Goal: Task Accomplishment & Management: Use online tool/utility

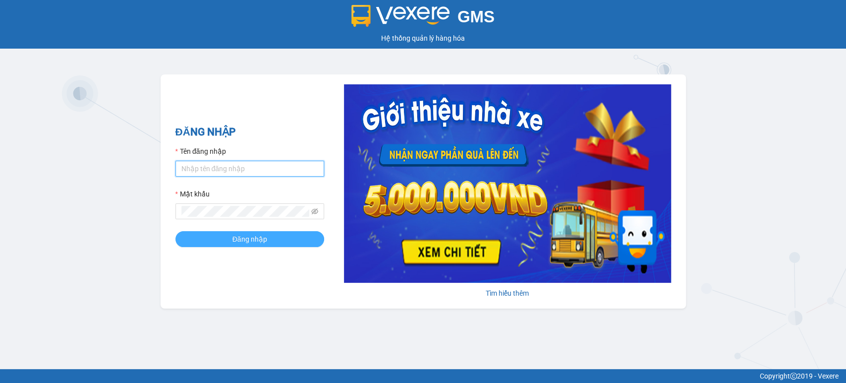
type input "dinhtruongson.xevn"
click at [254, 239] on span "Đăng nhập" at bounding box center [249, 238] width 35 height 11
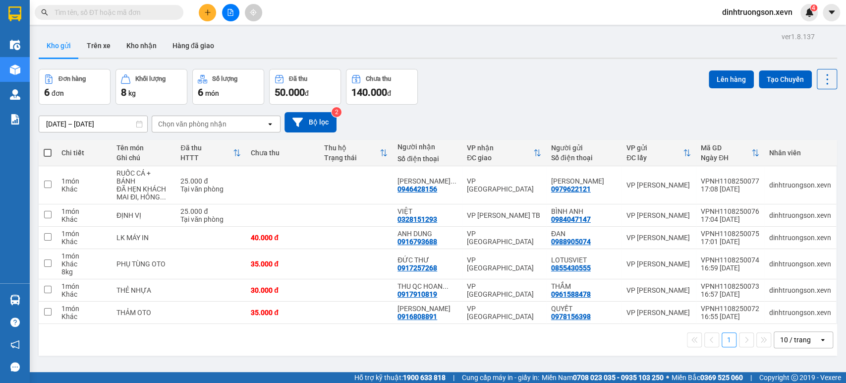
click at [228, 18] on button at bounding box center [230, 12] width 17 height 17
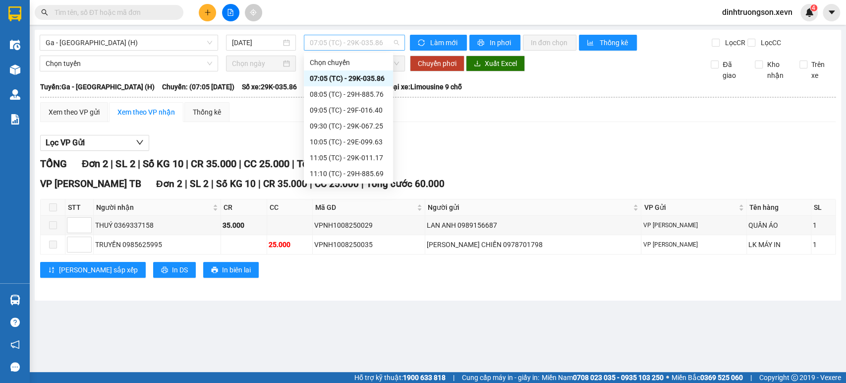
click at [331, 47] on span "07:05 (TC) - 29K-035.86" at bounding box center [354, 42] width 89 height 15
click at [329, 92] on div "08:05 (TC) - 29H-885.76" at bounding box center [348, 94] width 77 height 11
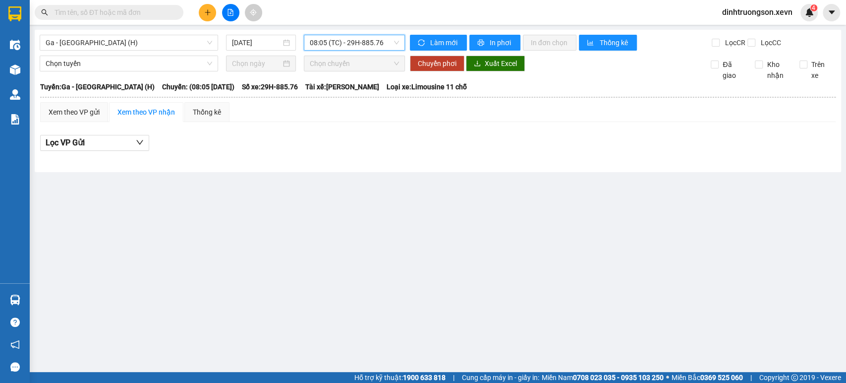
click at [344, 43] on span "08:05 (TC) - 29H-885.76" at bounding box center [354, 42] width 89 height 15
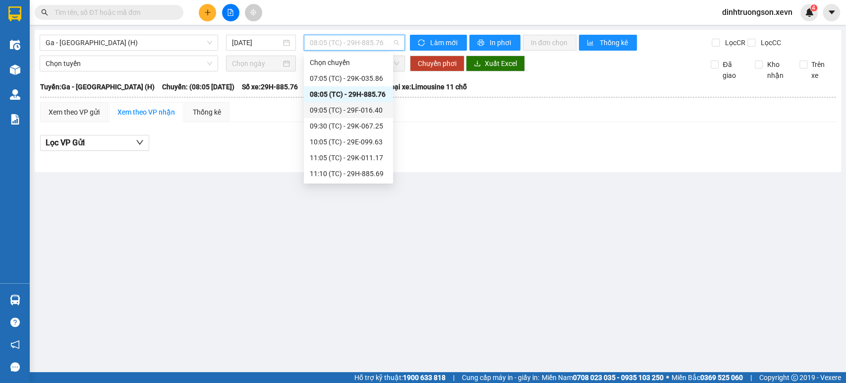
click at [335, 113] on div "09:05 (TC) - 29F-016.40" at bounding box center [348, 110] width 77 height 11
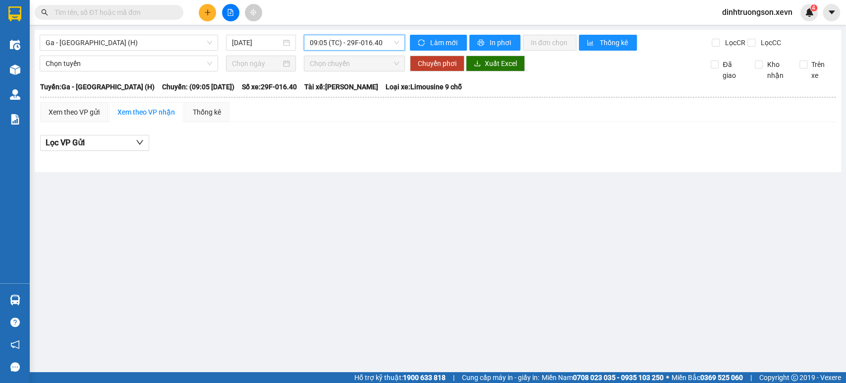
click at [354, 48] on span "09:05 (TC) - 29F-016.40" at bounding box center [354, 42] width 89 height 15
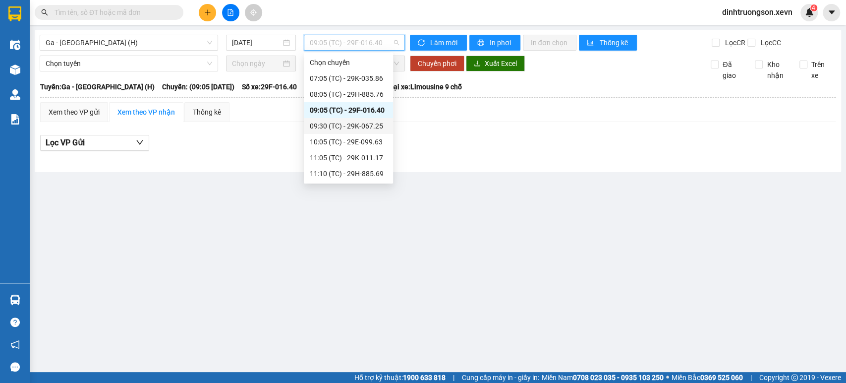
click at [337, 124] on div "09:30 (TC) - 29K-067.25" at bounding box center [348, 125] width 77 height 11
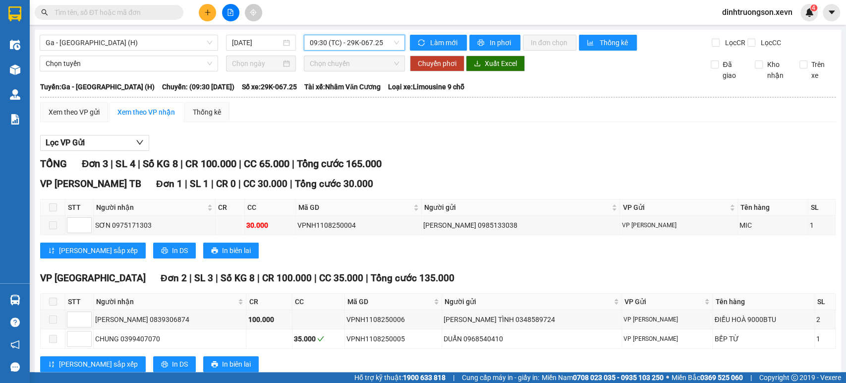
click at [348, 38] on span "09:30 (TC) - 29K-067.25" at bounding box center [354, 42] width 89 height 15
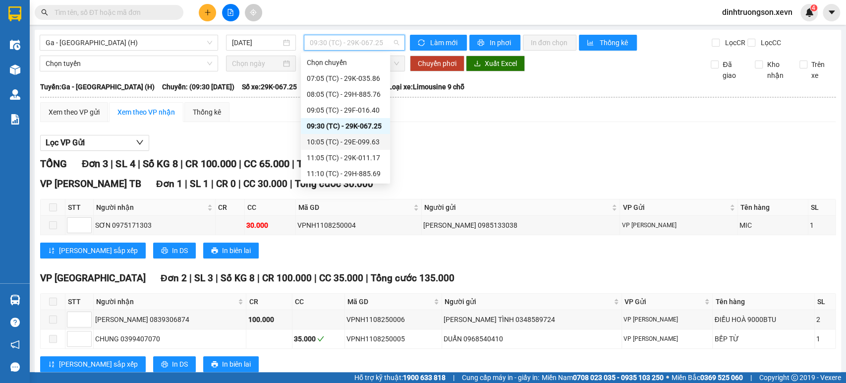
click at [331, 140] on div "10:05 (TC) - 29E-099.63" at bounding box center [345, 141] width 77 height 11
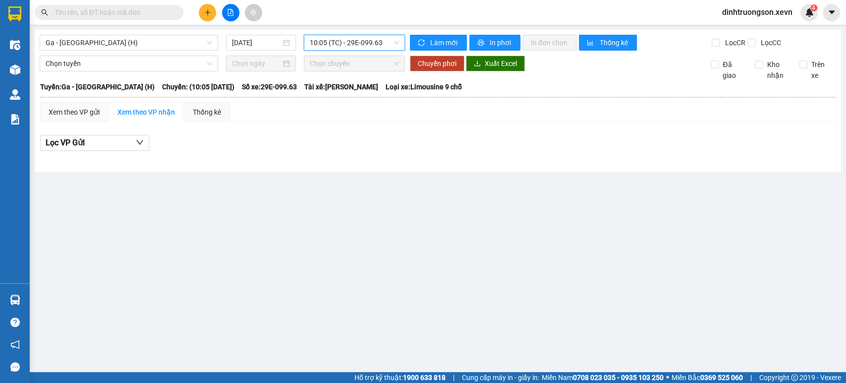
click at [349, 44] on span "10:05 (TC) - 29E-099.63" at bounding box center [354, 42] width 89 height 15
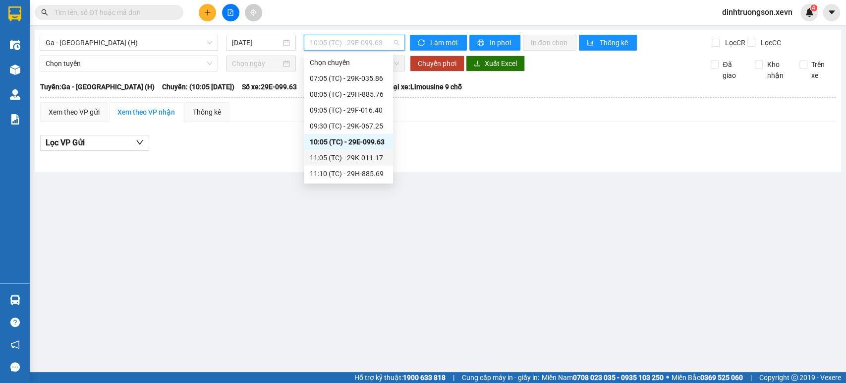
click at [329, 155] on div "11:05 (TC) - 29K-011.17" at bounding box center [348, 157] width 77 height 11
click at [351, 42] on span "11:05 (TC) - 29K-011.17" at bounding box center [354, 42] width 89 height 15
click at [331, 170] on div "11:10 (TC) - 29H-885.69" at bounding box center [348, 173] width 77 height 11
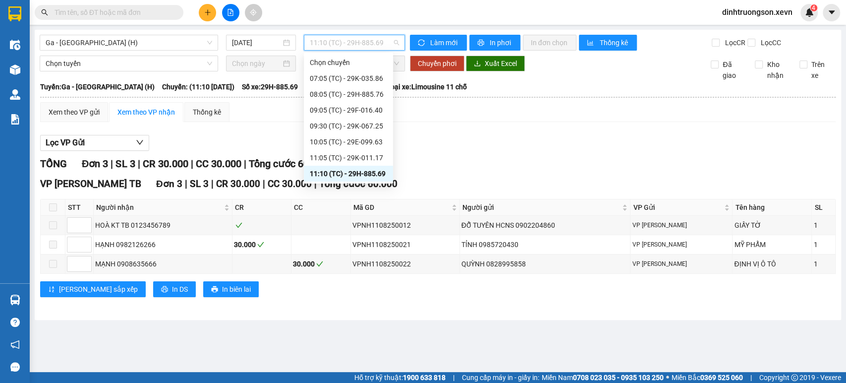
click at [349, 40] on span "11:10 (TC) - 29H-885.69" at bounding box center [354, 42] width 89 height 15
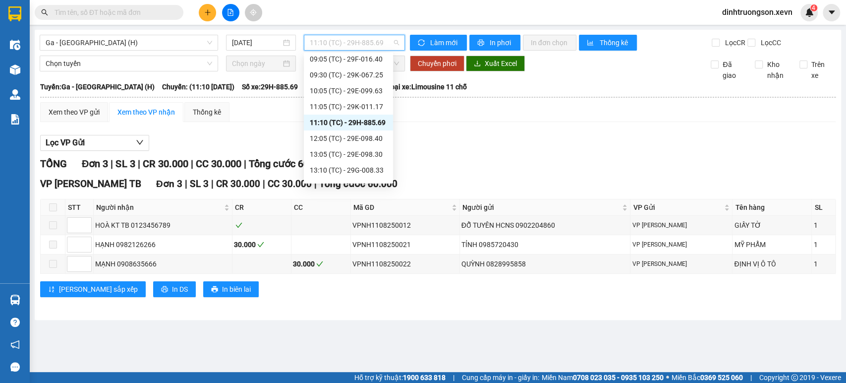
scroll to position [55, 0]
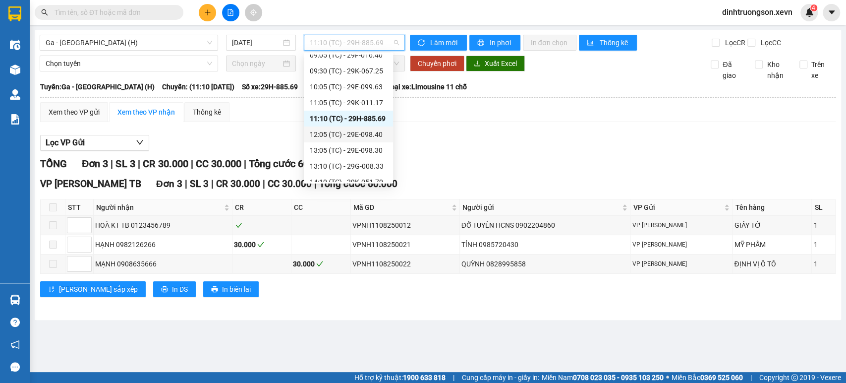
click at [327, 137] on div "12:05 (TC) - 29E-098.40" at bounding box center [348, 134] width 77 height 11
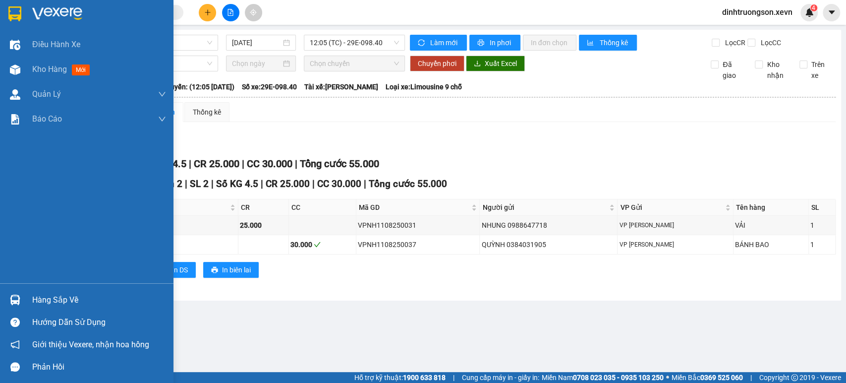
click at [25, 297] on div "Hàng sắp về" at bounding box center [87, 300] width 174 height 22
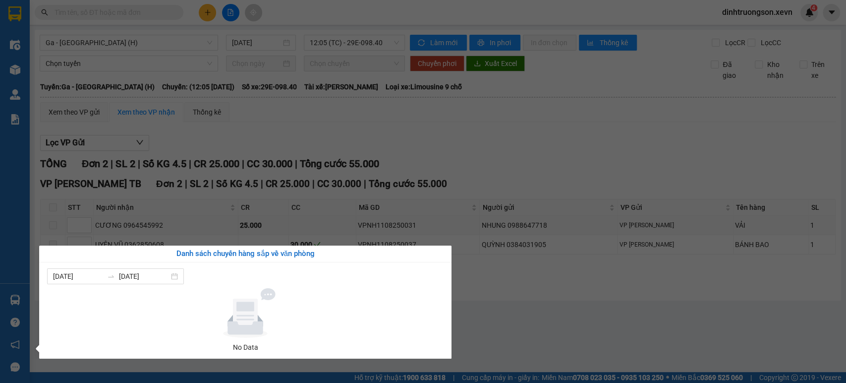
click at [401, 144] on section "Kết quả tìm kiếm ( 0 ) Bộ lọc No Data dinhtruongson.xevn 4 Điều hành xe Kho hàn…" at bounding box center [423, 191] width 846 height 383
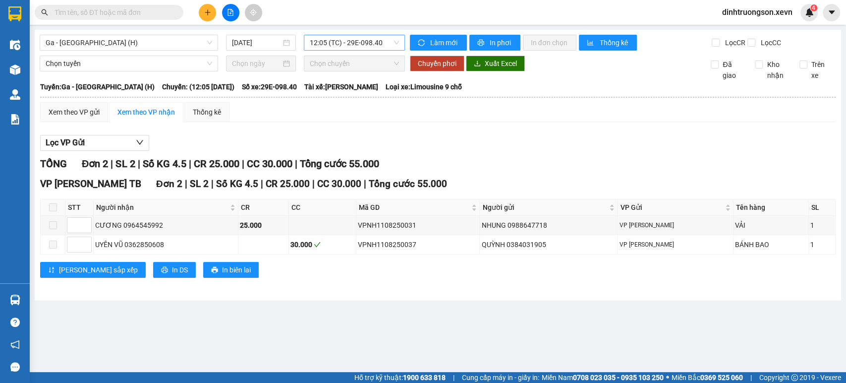
click at [373, 49] on span "12:05 (TC) - 29E-098.40" at bounding box center [354, 42] width 89 height 15
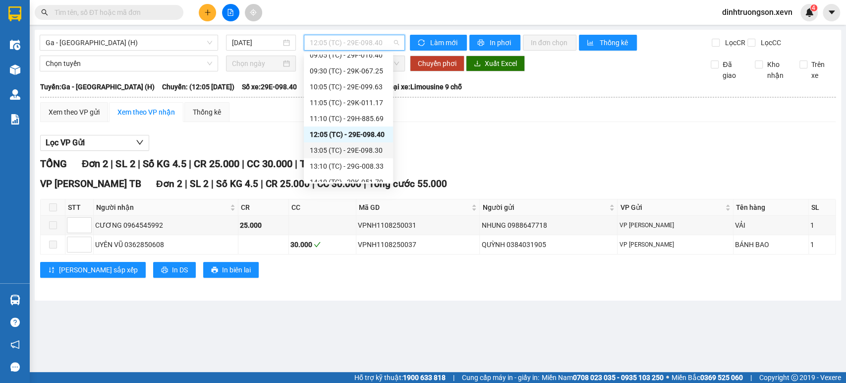
click at [359, 154] on div "13:05 (TC) - 29E-098.30" at bounding box center [348, 150] width 77 height 11
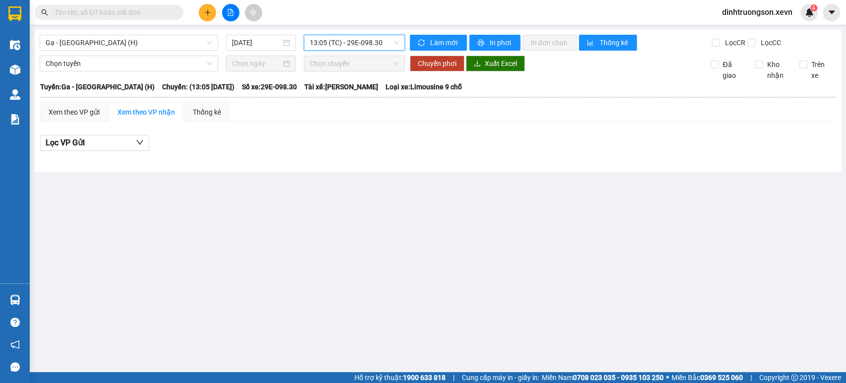
click at [360, 47] on span "13:05 (TC) - 29E-098.30" at bounding box center [354, 42] width 89 height 15
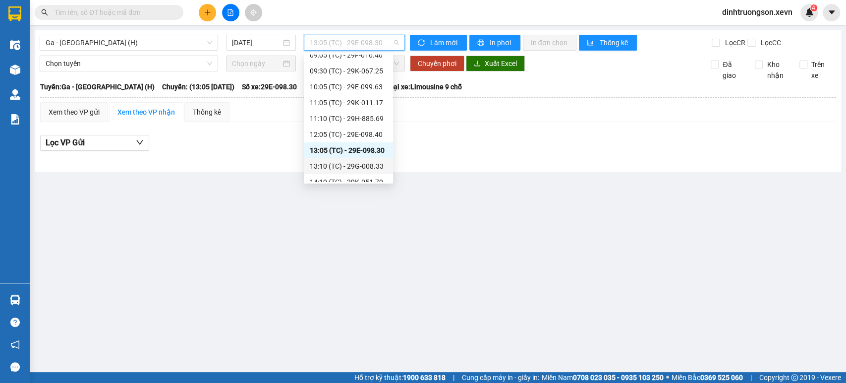
click at [338, 162] on div "13:10 (TC) - 29G-008.33" at bounding box center [348, 166] width 77 height 11
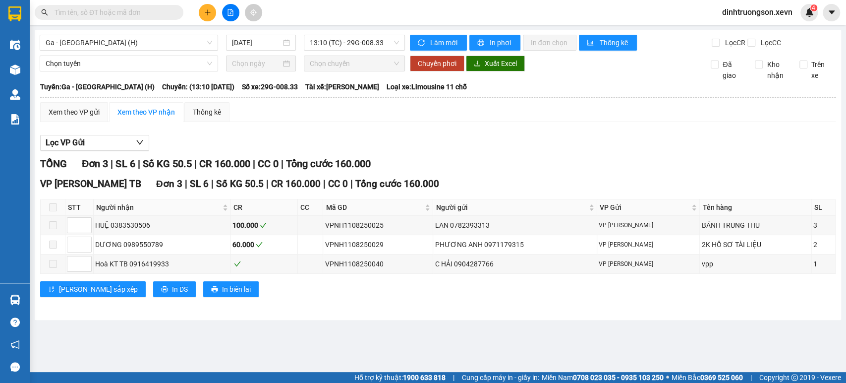
click at [348, 51] on div "Ga - [GEOGRAPHIC_DATA] (H) [DATE] 13:10 (TC) - 29G-008.33" at bounding box center [222, 43] width 365 height 16
click at [356, 40] on span "13:10 (TC) - 29G-008.33" at bounding box center [354, 42] width 89 height 15
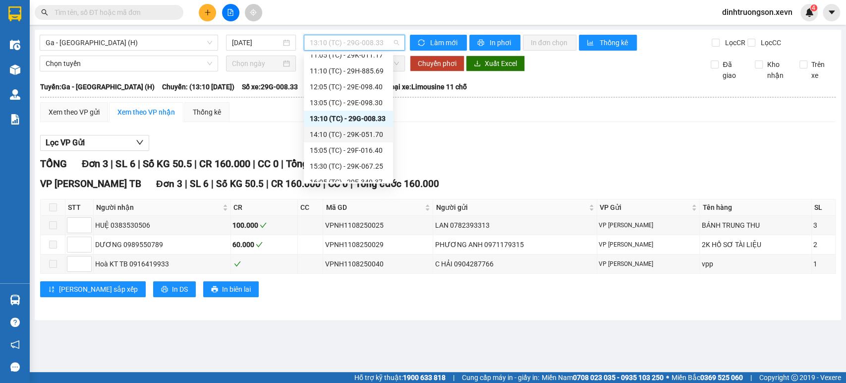
scroll to position [110, 0]
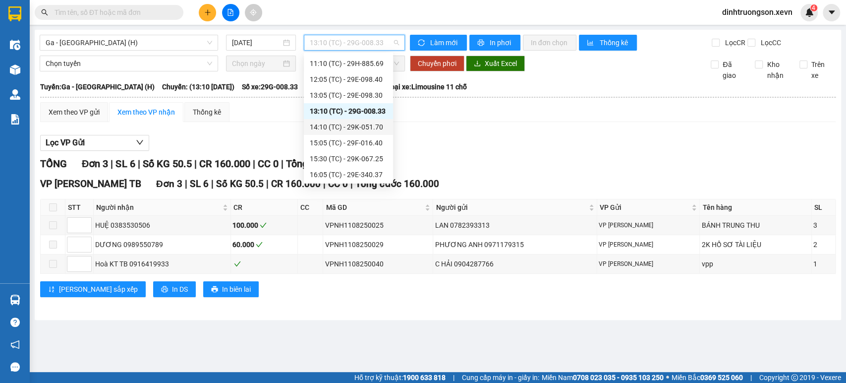
click at [329, 129] on div "14:10 (TC) - 29K-051.70" at bounding box center [348, 126] width 77 height 11
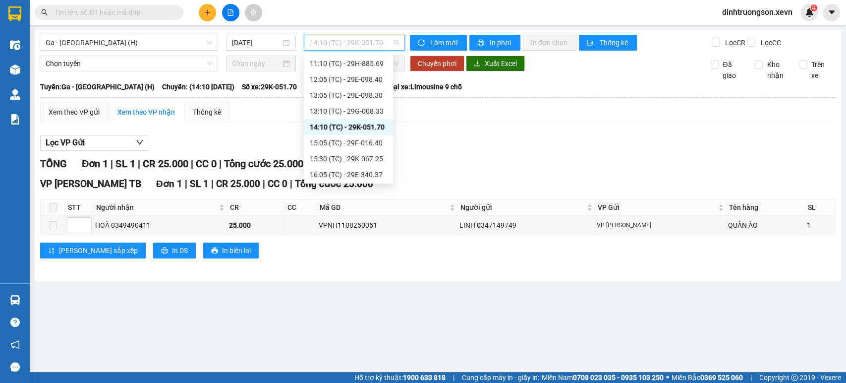
click at [361, 48] on span "14:10 (TC) - 29K-051.70" at bounding box center [354, 42] width 89 height 15
click at [337, 146] on div "15:05 (TC) - 29F-016.40" at bounding box center [348, 142] width 77 height 11
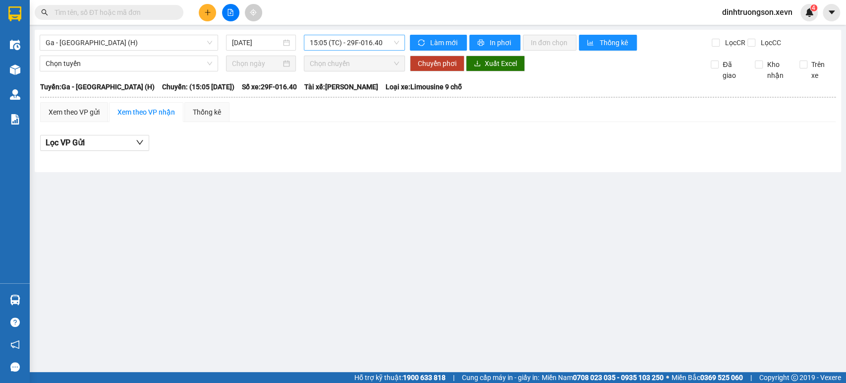
click at [346, 50] on div "Ga - [GEOGRAPHIC_DATA] (H) [DATE] 15:05 (TC) - 29F-016.40" at bounding box center [222, 43] width 365 height 16
click at [361, 44] on span "15:05 (TC) - 29F-016.40" at bounding box center [354, 42] width 89 height 15
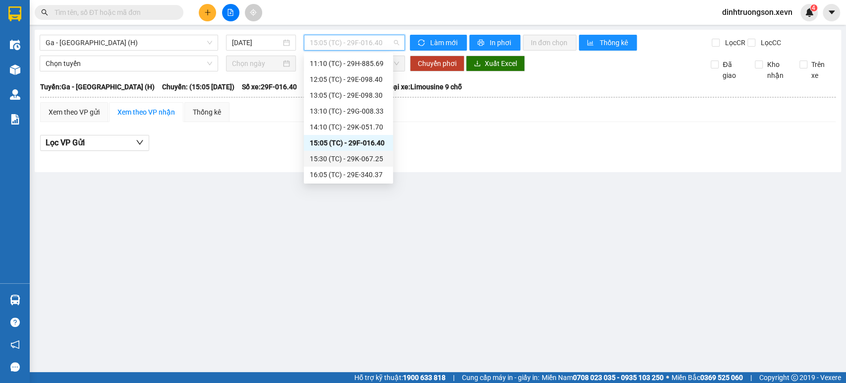
click at [328, 156] on div "15:30 (TC) - 29K-067.25" at bounding box center [348, 158] width 77 height 11
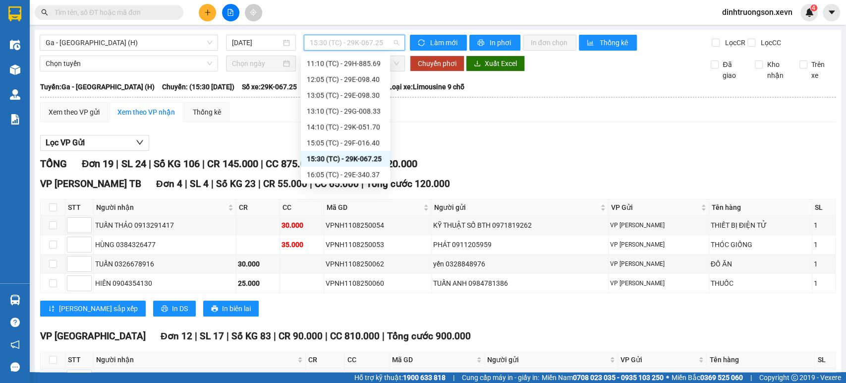
click at [366, 48] on span "15:30 (TC) - 29K-067.25" at bounding box center [354, 42] width 89 height 15
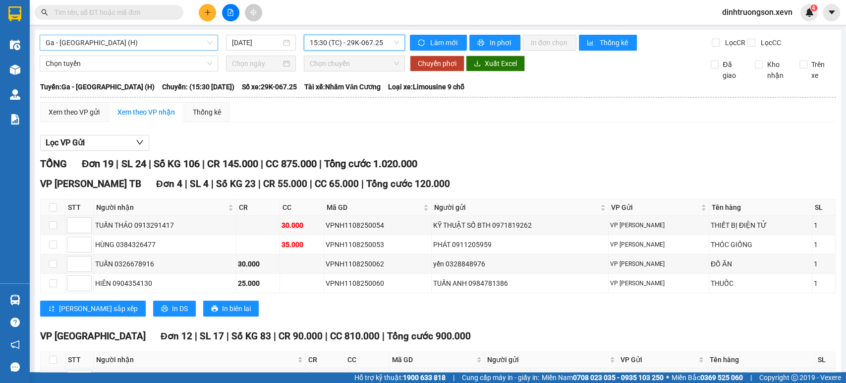
click at [119, 37] on span "Ga - [GEOGRAPHIC_DATA] (H)" at bounding box center [129, 42] width 167 height 15
click at [70, 35] on div "Ga - [GEOGRAPHIC_DATA] (H)" at bounding box center [129, 43] width 178 height 16
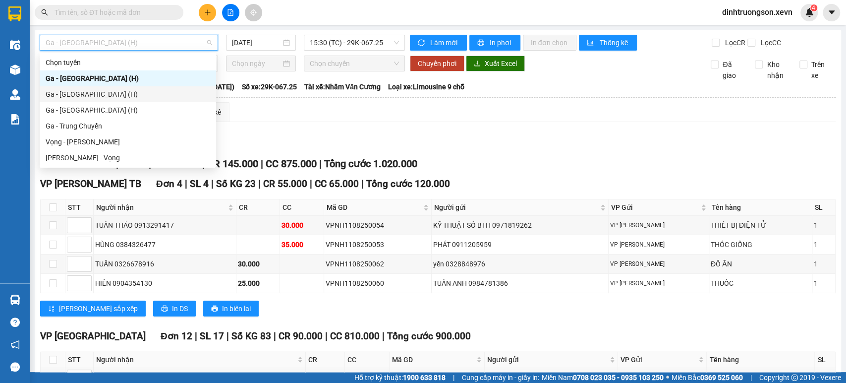
click at [83, 94] on div "Ga - [GEOGRAPHIC_DATA] (H)" at bounding box center [128, 94] width 165 height 11
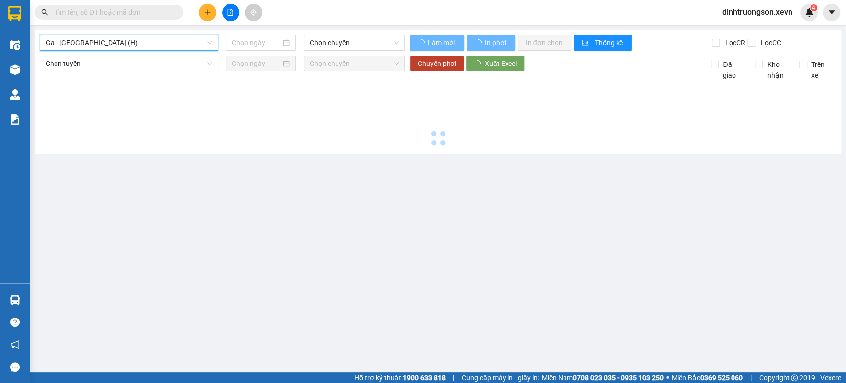
type input "[DATE]"
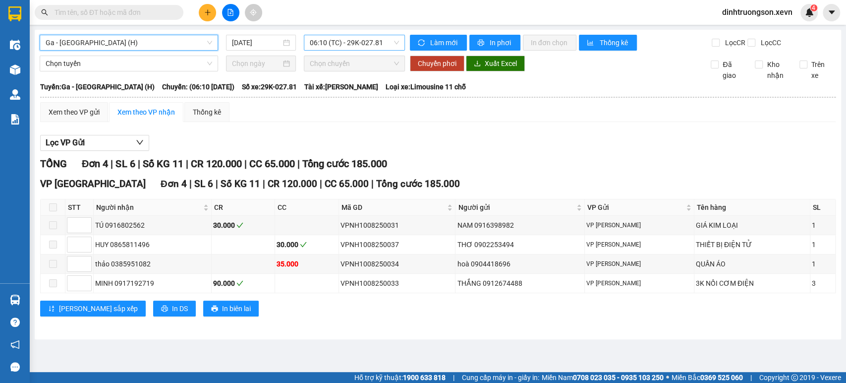
scroll to position [16, 0]
click at [343, 39] on span "06:10 (TC) - 29K-027.81" at bounding box center [354, 42] width 89 height 15
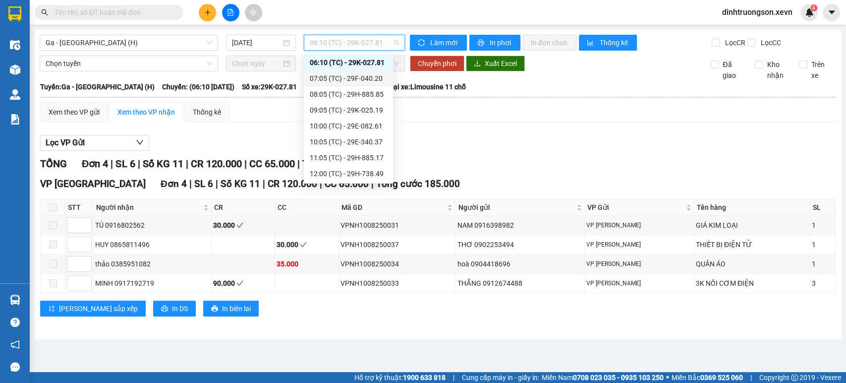
click at [340, 76] on div "07:05 (TC) - 29F-040.20" at bounding box center [348, 78] width 77 height 11
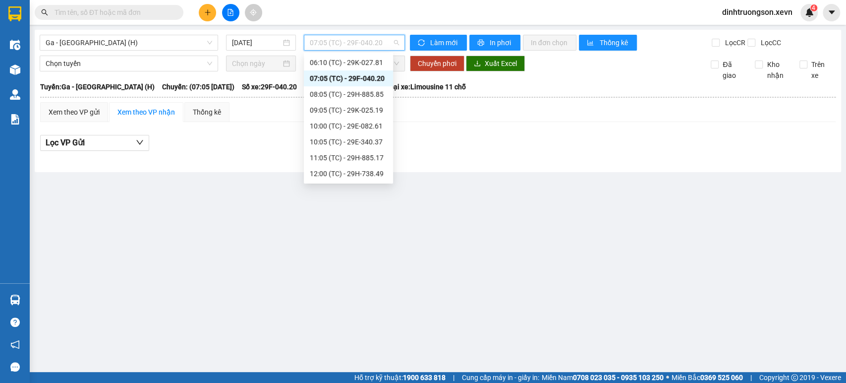
click at [353, 48] on span "07:05 (TC) - 29F-040.20" at bounding box center [354, 42] width 89 height 15
click at [342, 96] on div "08:05 (TC) - 29H-885.85" at bounding box center [348, 94] width 77 height 11
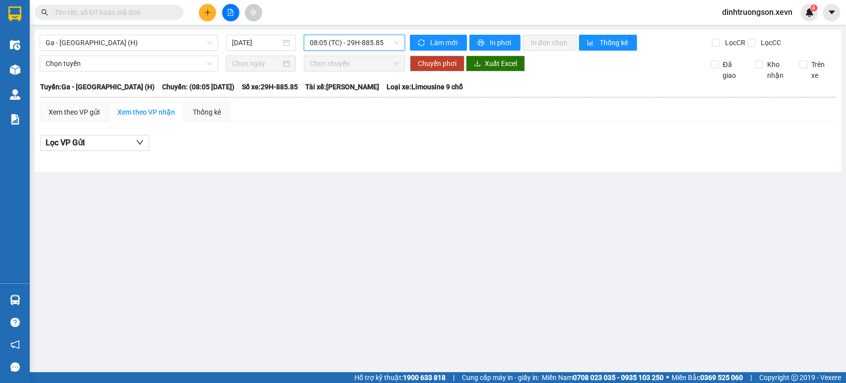
click at [345, 49] on span "08:05 (TC) - 29H-885.85" at bounding box center [354, 42] width 89 height 15
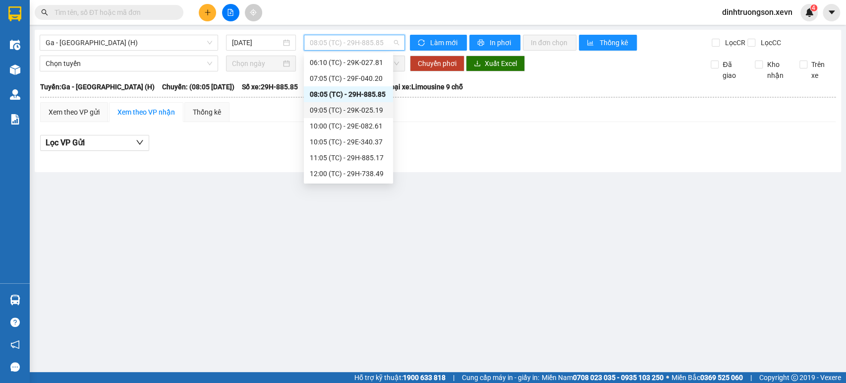
click at [337, 108] on div "09:05 (TC) - 29K-025.19" at bounding box center [348, 110] width 77 height 11
click at [351, 45] on span "09:05 (TC) - 29K-025.19" at bounding box center [354, 42] width 89 height 15
click at [342, 122] on div "10:00 (TC) - 29E-082.61" at bounding box center [348, 125] width 77 height 11
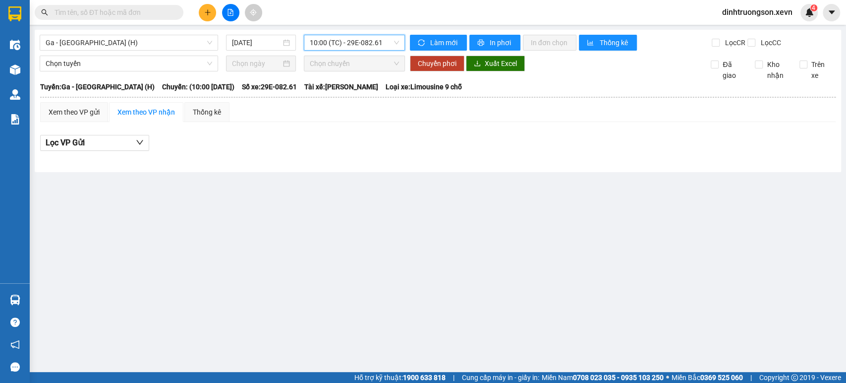
click at [351, 44] on span "10:00 (TC) - 29E-082.61" at bounding box center [354, 42] width 89 height 15
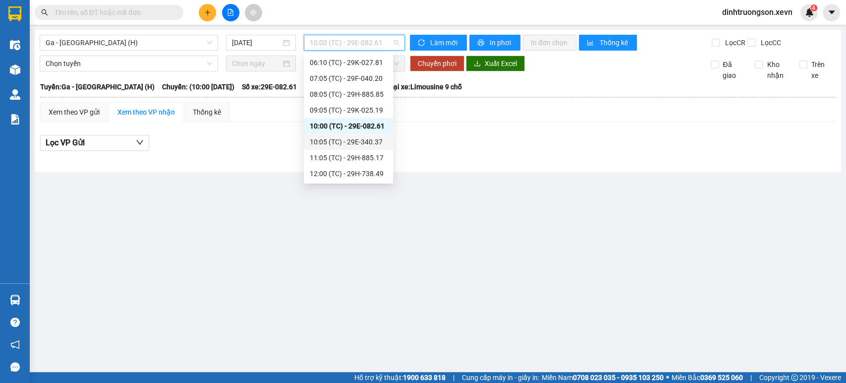
click at [337, 142] on div "10:05 (TC) - 29E-340.37" at bounding box center [348, 141] width 77 height 11
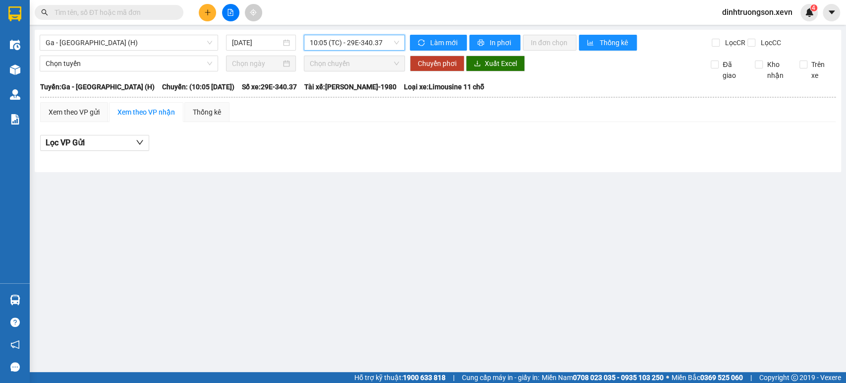
click at [356, 48] on span "10:05 (TC) - 29E-340.37" at bounding box center [354, 42] width 89 height 15
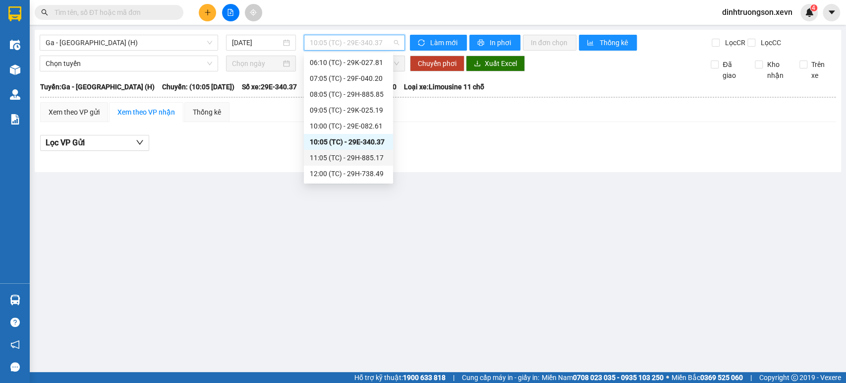
click at [342, 157] on div "11:05 (TC) - 29H-885.17" at bounding box center [348, 157] width 77 height 11
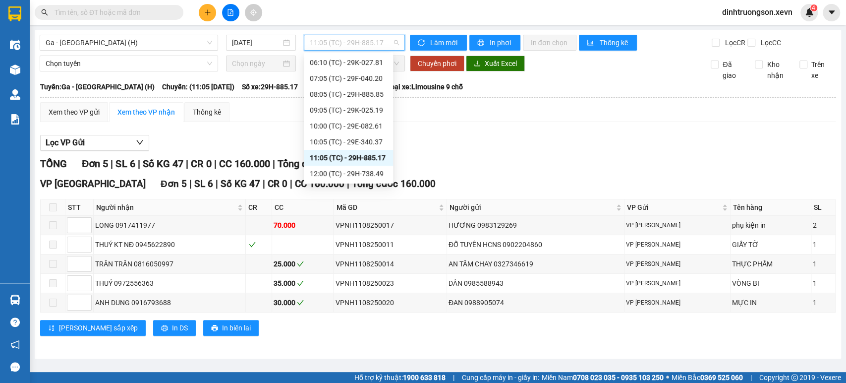
drag, startPoint x: 370, startPoint y: 46, endPoint x: 369, endPoint y: 59, distance: 14.0
click at [371, 46] on span "11:05 (TC) - 29H-885.17" at bounding box center [354, 42] width 89 height 15
click at [355, 173] on div "12:00 (TC) - 29H-738.49" at bounding box center [348, 173] width 77 height 11
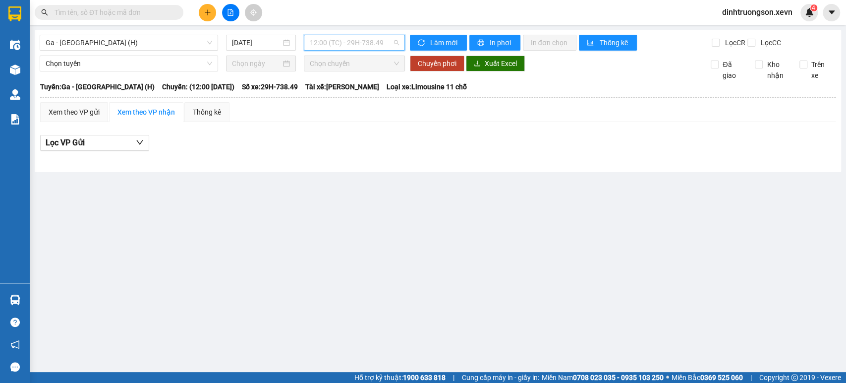
click at [372, 45] on span "12:00 (TC) - 29H-738.49" at bounding box center [354, 42] width 89 height 15
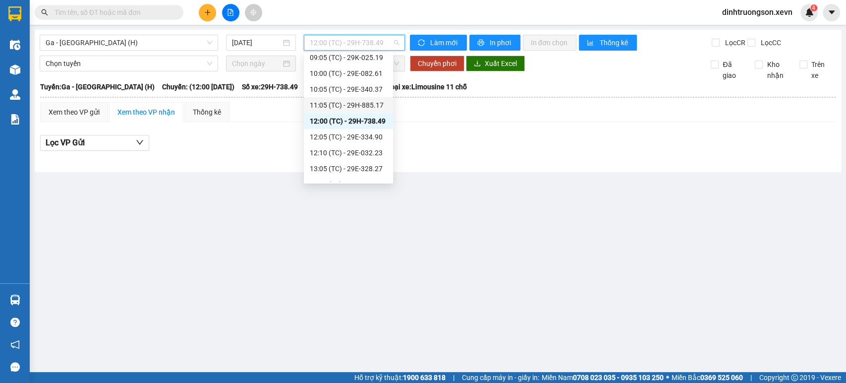
scroll to position [71, 0]
click at [355, 138] on div "12:05 (TC) - 29E-334.90" at bounding box center [348, 134] width 77 height 11
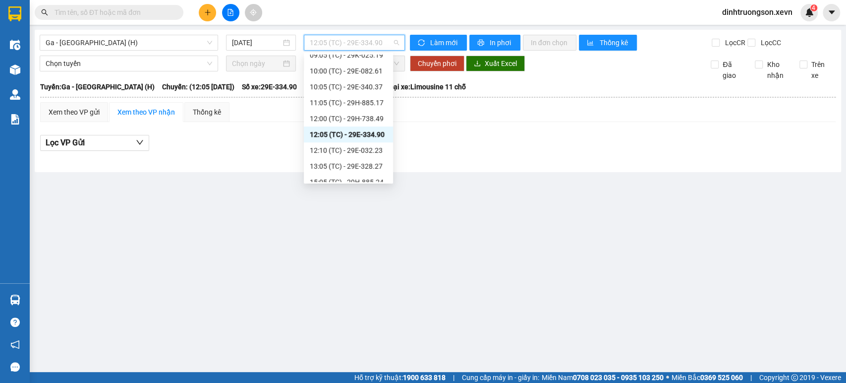
click at [349, 48] on span "12:05 (TC) - 29E-334.90" at bounding box center [354, 42] width 89 height 15
click at [344, 147] on div "12:10 (TC) - 29E-032.23" at bounding box center [348, 150] width 77 height 11
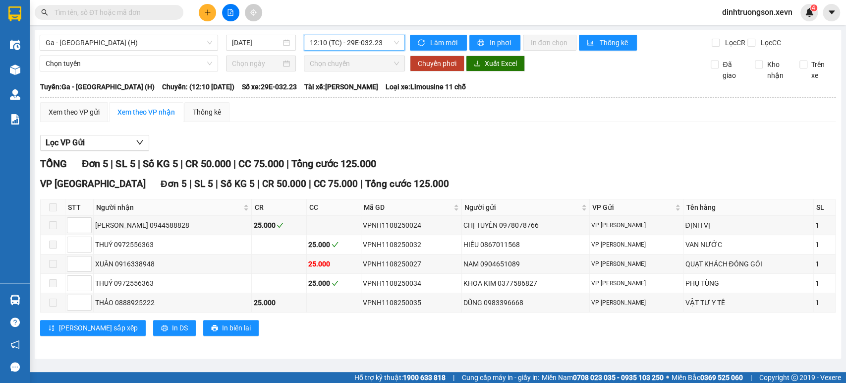
click at [332, 48] on span "12:10 (TC) - 29E-032.23" at bounding box center [354, 42] width 89 height 15
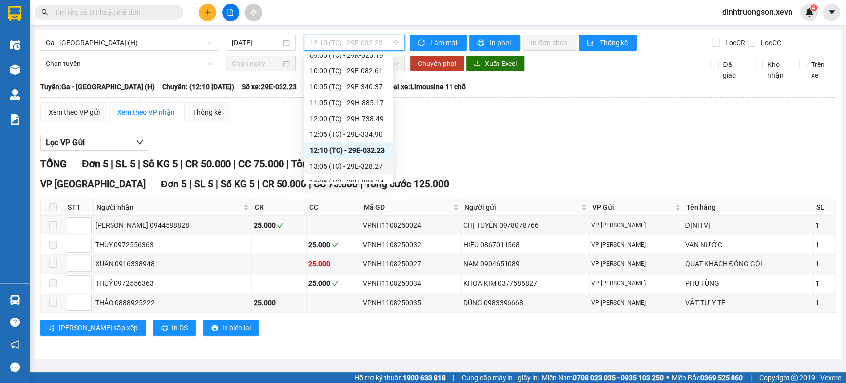
click at [331, 162] on div "13:05 (TC) - 29E-328.27" at bounding box center [348, 166] width 77 height 11
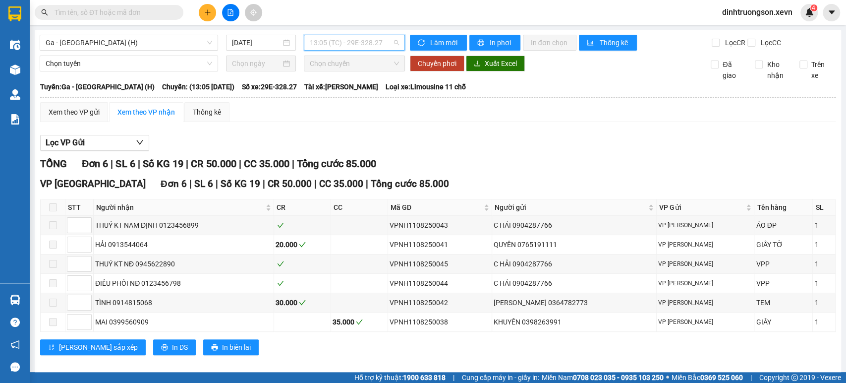
click at [321, 41] on span "13:05 (TC) - 29E-328.27" at bounding box center [354, 42] width 89 height 15
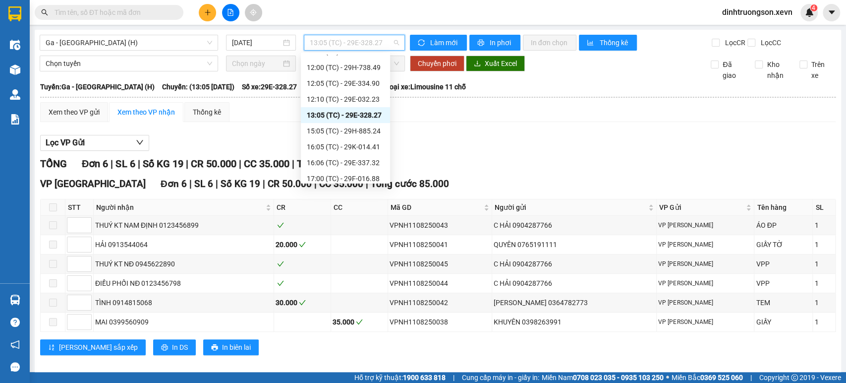
scroll to position [126, 0]
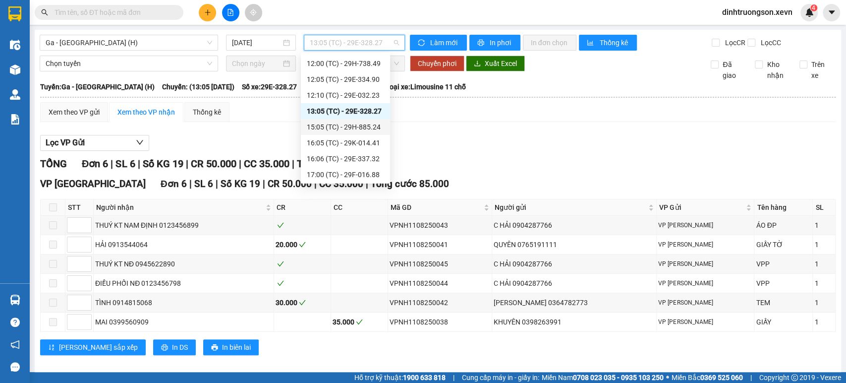
click at [345, 133] on div "15:05 (TC) - 29H-885.24" at bounding box center [345, 127] width 89 height 16
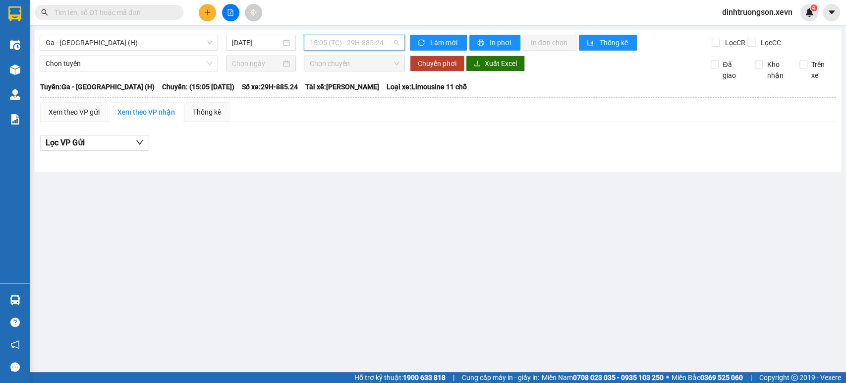
click at [346, 43] on span "15:05 (TC) - 29H-885.24" at bounding box center [354, 42] width 89 height 15
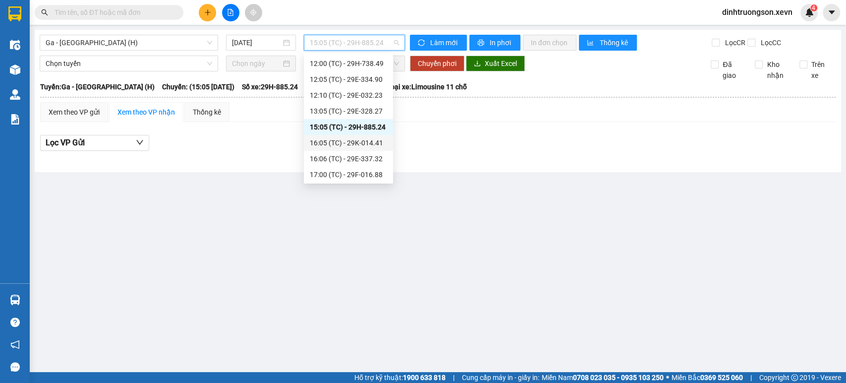
click at [346, 144] on div "16:05 (TC) - 29K-014.41" at bounding box center [348, 142] width 77 height 11
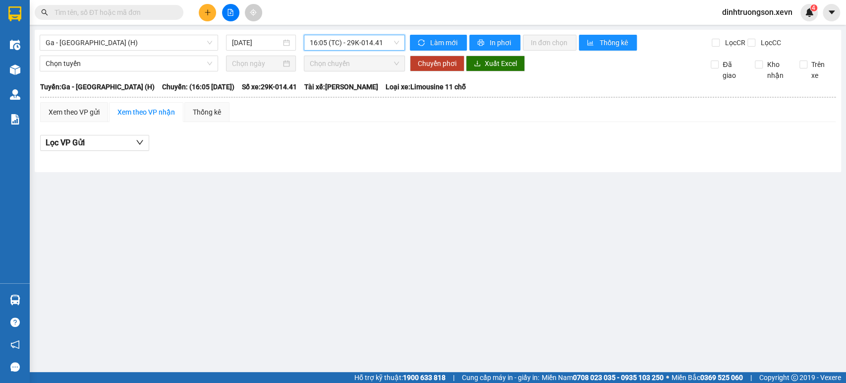
click at [363, 46] on div "Ga - [GEOGRAPHIC_DATA] (H) [DATE] 16:05 16:05 (TC) - 29K-014.41" at bounding box center [222, 43] width 365 height 16
click at [364, 43] on span "16:05 (TC) - 29K-014.41" at bounding box center [354, 42] width 89 height 15
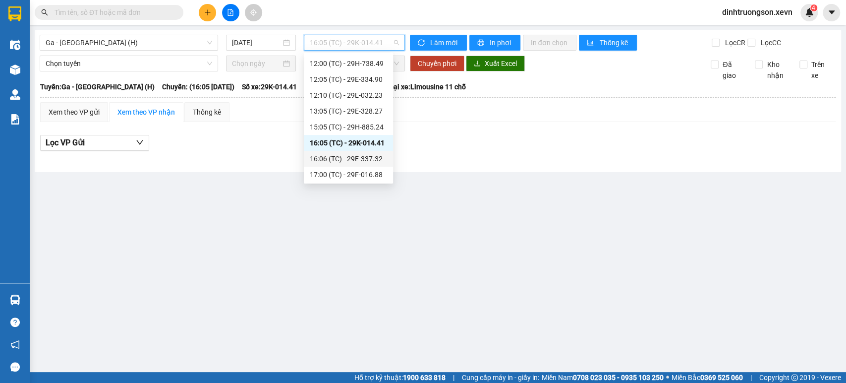
click at [352, 157] on div "16:06 (TC) - 29E-337.32" at bounding box center [348, 158] width 77 height 11
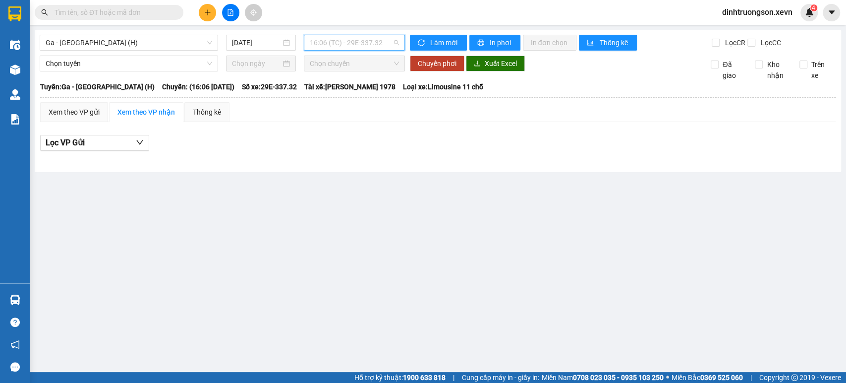
click at [353, 43] on span "16:06 (TC) - 29E-337.32" at bounding box center [354, 42] width 89 height 15
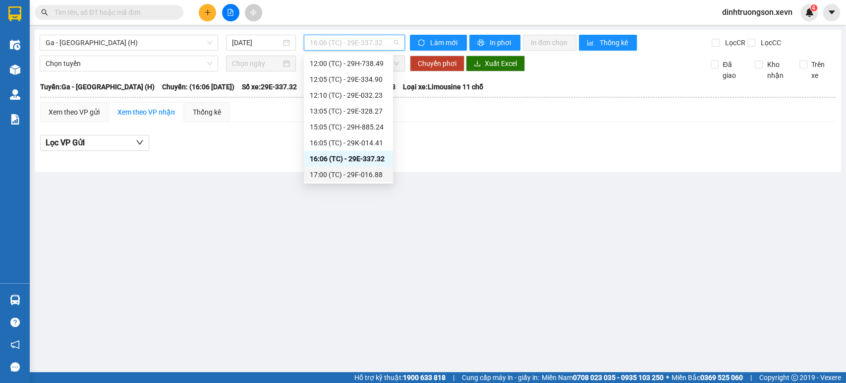
click at [341, 171] on div "17:00 (TC) - 29F-016.88" at bounding box center [348, 174] width 77 height 11
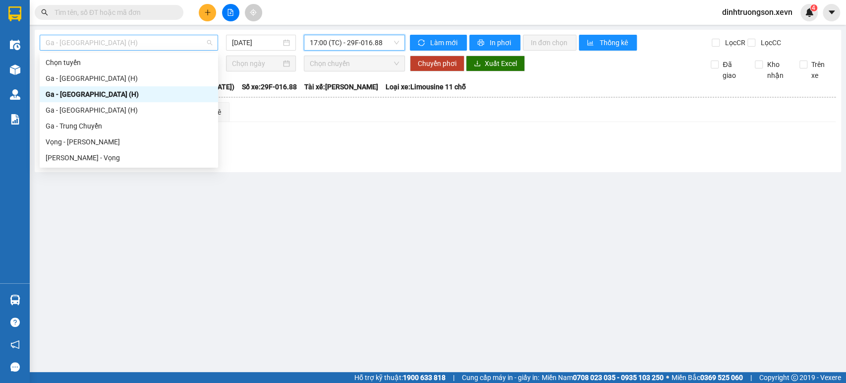
click at [119, 36] on span "Ga - [GEOGRAPHIC_DATA] (H)" at bounding box center [129, 42] width 167 height 15
click at [91, 109] on div "Ga - [GEOGRAPHIC_DATA] (H)" at bounding box center [129, 110] width 167 height 11
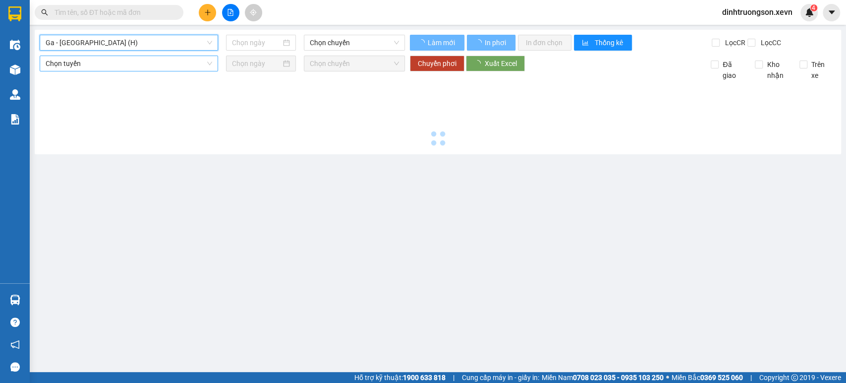
type input "[DATE]"
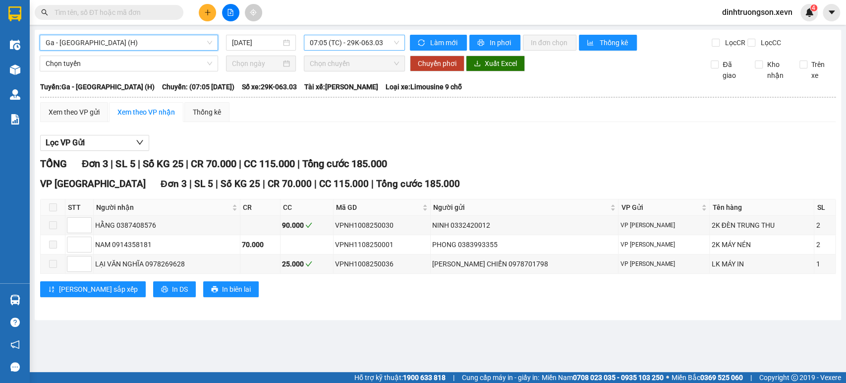
scroll to position [16, 0]
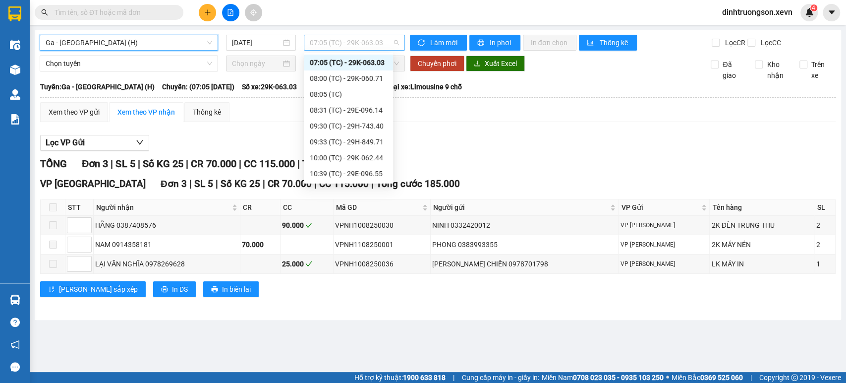
click at [345, 47] on span "07:05 (TC) - 29K-063.03" at bounding box center [354, 42] width 89 height 15
click at [348, 85] on div "08:00 (TC) - 29K-060.71" at bounding box center [348, 78] width 89 height 16
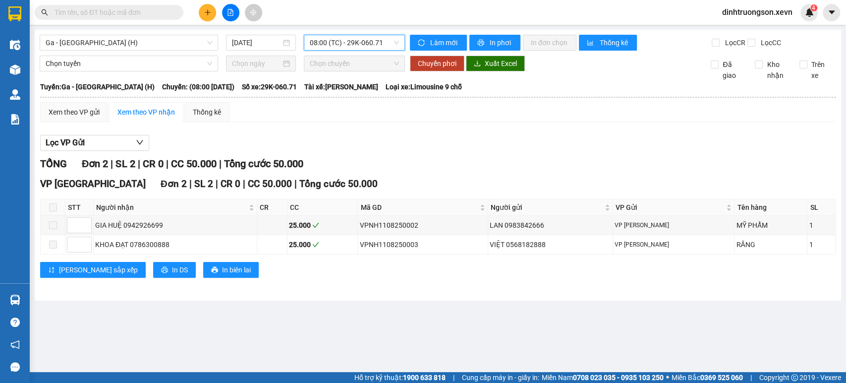
click at [348, 51] on div "Ga - [GEOGRAPHIC_DATA] (H) [DATE] 08:00 08:00 (TC) - 29K-060.71" at bounding box center [222, 43] width 365 height 16
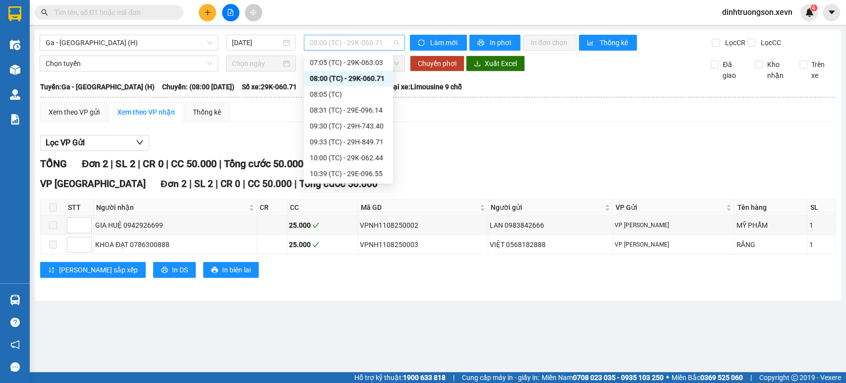
click at [349, 49] on span "08:00 (TC) - 29K-060.71" at bounding box center [354, 42] width 89 height 15
click at [350, 109] on div "08:31 (TC) - 29E-096.14" at bounding box center [348, 110] width 77 height 11
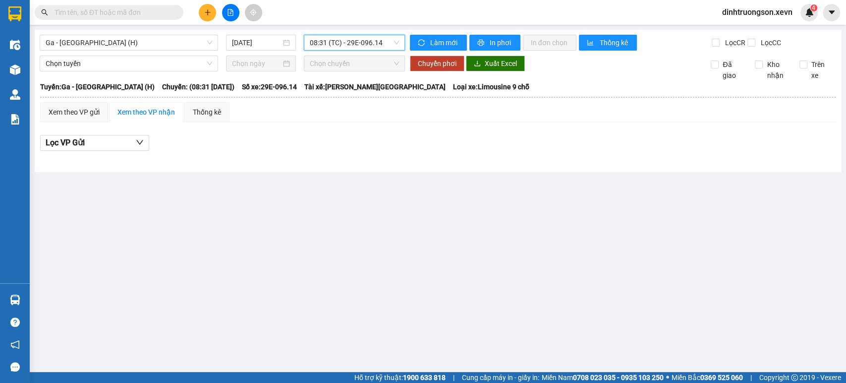
click at [351, 51] on div "Ga - [GEOGRAPHIC_DATA] (H) [DATE] 08:31 08:31 (TC) - 29E-096.14" at bounding box center [222, 43] width 365 height 16
click at [351, 47] on span "08:31 (TC) - 29E-096.14" at bounding box center [354, 42] width 89 height 15
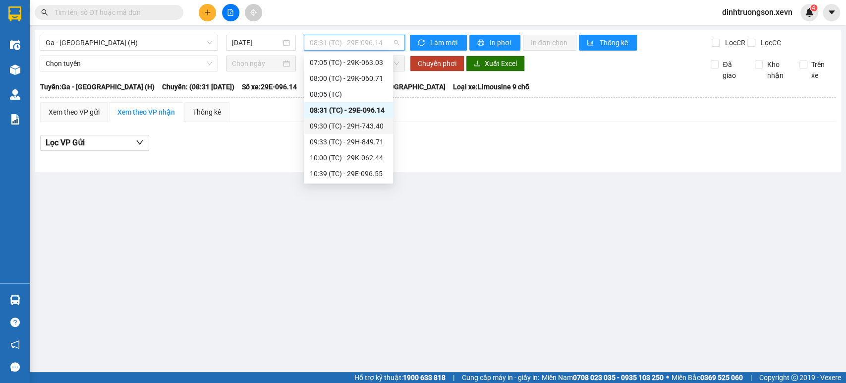
click at [350, 129] on div "09:30 (TC) - 29H-743.40" at bounding box center [348, 125] width 77 height 11
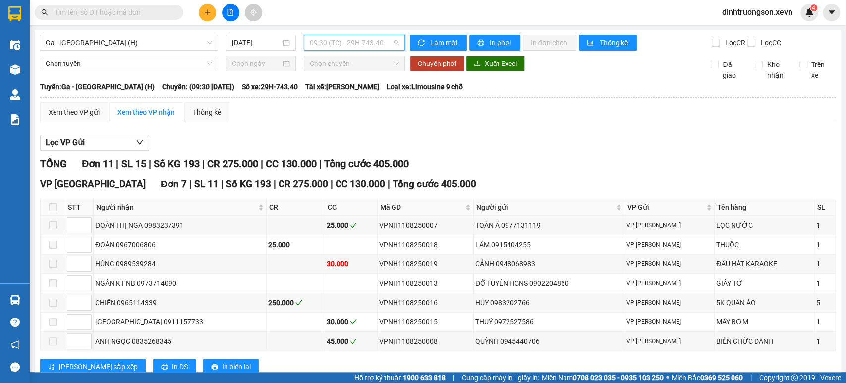
click at [361, 40] on span "09:30 (TC) - 29H-743.40" at bounding box center [354, 42] width 89 height 15
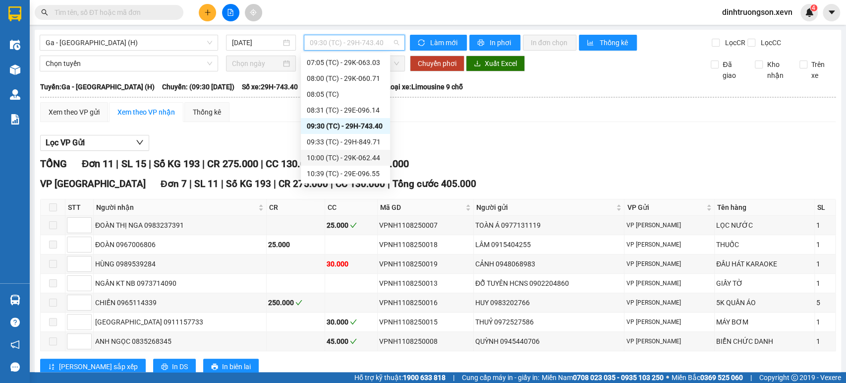
click at [352, 160] on div "10:00 (TC) - 29K-062.44" at bounding box center [345, 157] width 77 height 11
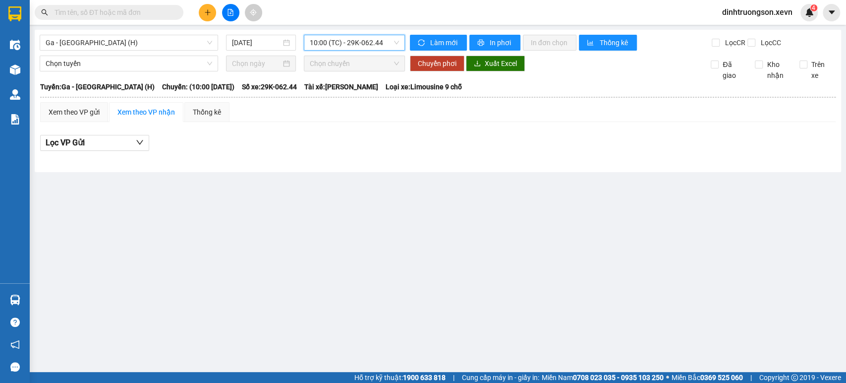
click at [347, 47] on span "10:00 (TC) - 29K-062.44" at bounding box center [354, 42] width 89 height 15
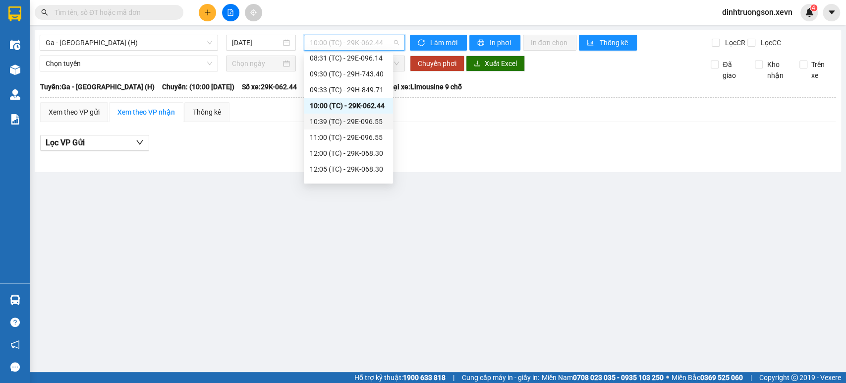
scroll to position [71, 0]
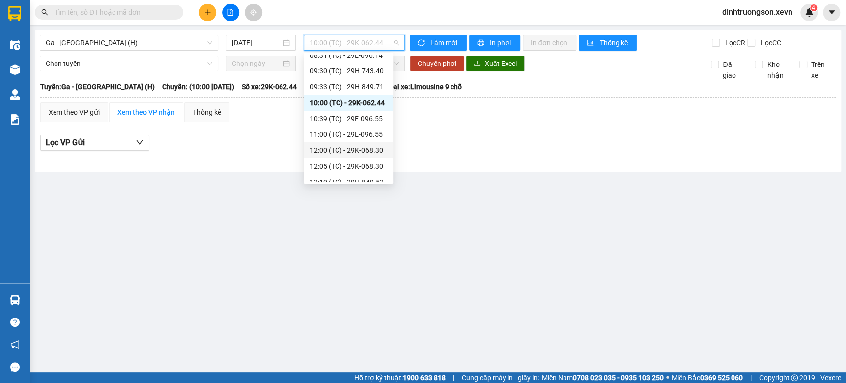
click at [350, 152] on div "12:00 (TC) - 29K-068.30" at bounding box center [348, 150] width 77 height 11
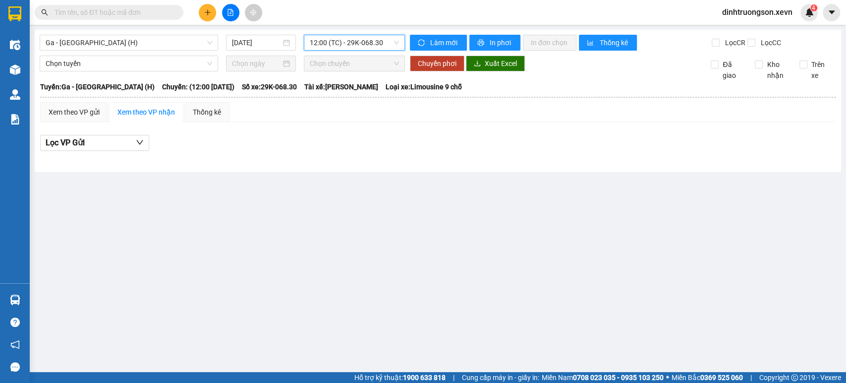
click at [355, 44] on span "12:00 (TC) - 29K-068.30" at bounding box center [354, 42] width 89 height 15
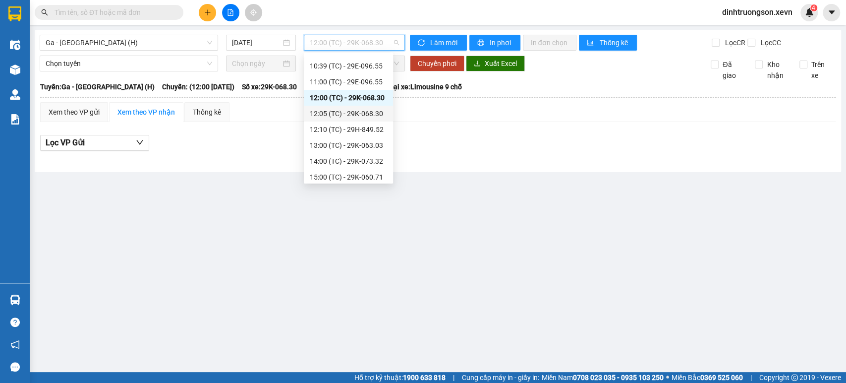
scroll to position [126, 0]
click at [347, 129] on div "12:10 (TC) - 29H-849.52" at bounding box center [348, 126] width 77 height 11
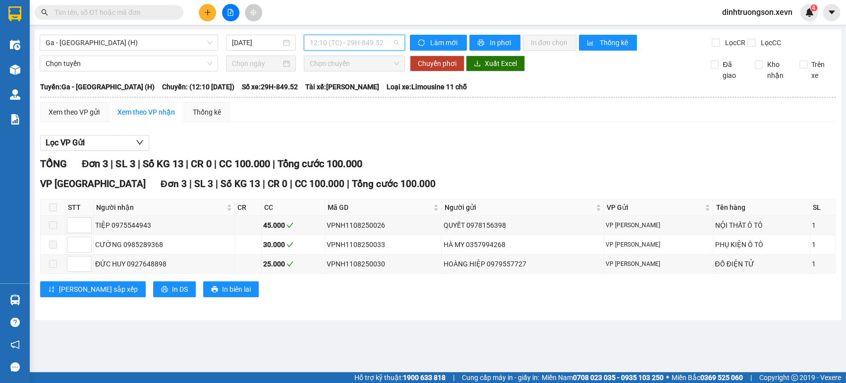
click at [351, 50] on div "12:10 (TC) - 29H-849.52" at bounding box center [354, 43] width 101 height 16
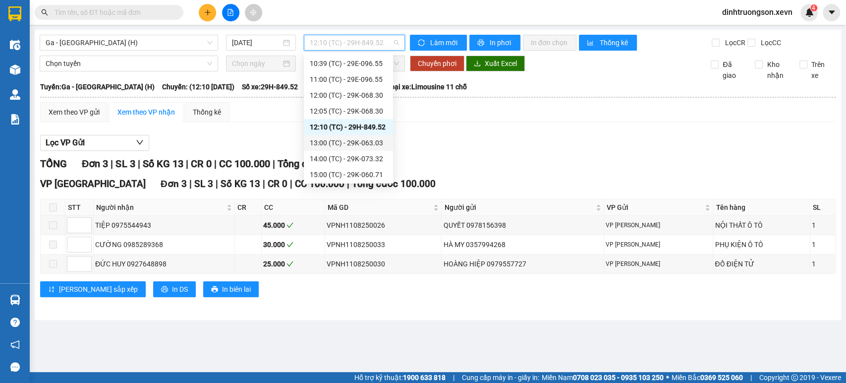
click at [346, 144] on div "13:00 (TC) - 29K-063.03" at bounding box center [348, 142] width 77 height 11
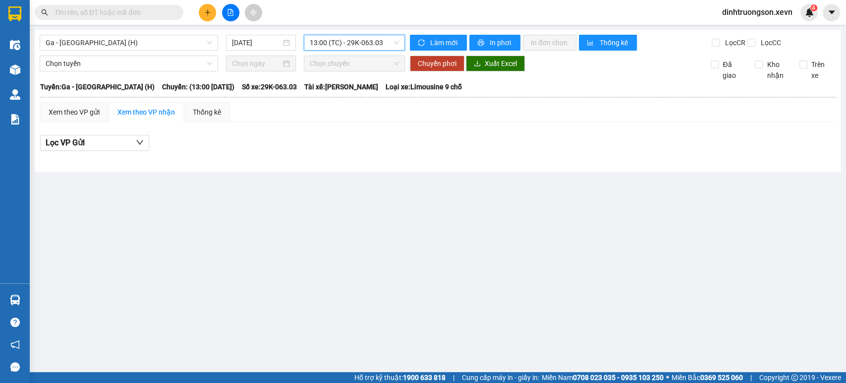
click at [350, 41] on span "13:00 (TC) - 29K-063.03" at bounding box center [354, 42] width 89 height 15
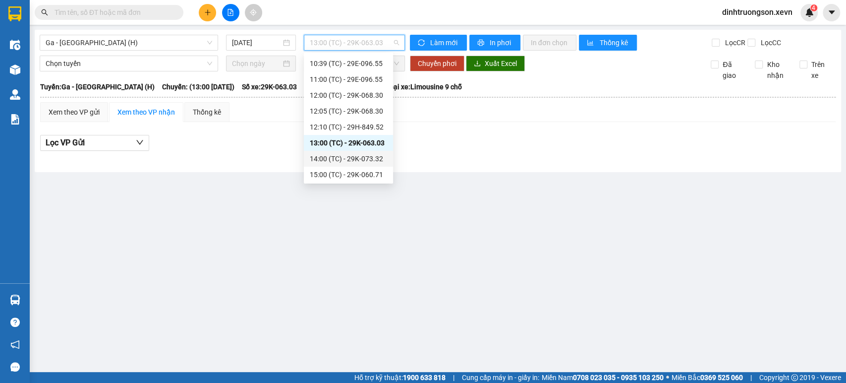
click at [341, 159] on div "14:00 (TC) - 29K-073.32" at bounding box center [348, 158] width 77 height 11
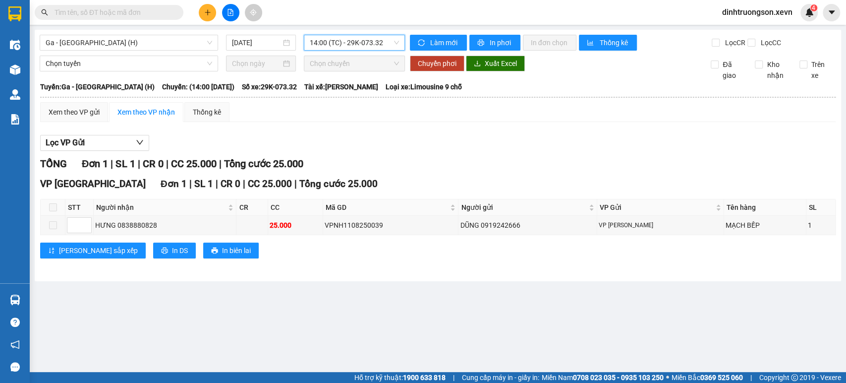
click at [349, 46] on span "14:00 (TC) - 29K-073.32" at bounding box center [354, 42] width 89 height 15
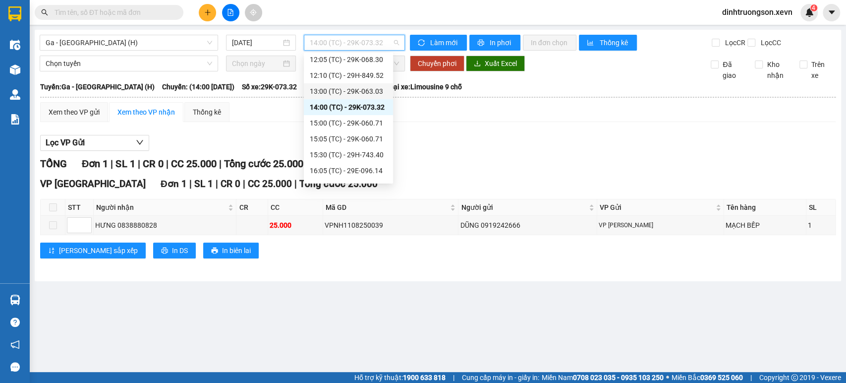
scroll to position [181, 0]
